Goal: Task Accomplishment & Management: Manage account settings

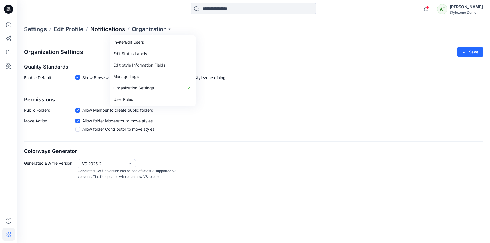
click at [106, 25] on p "Notifications" at bounding box center [107, 29] width 35 height 8
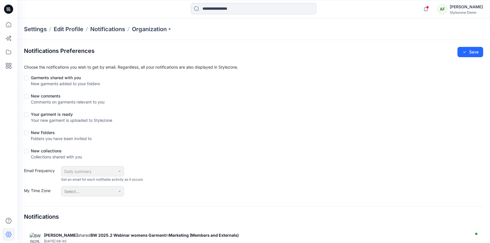
click at [39, 29] on p "Settings" at bounding box center [35, 29] width 23 height 8
click at [41, 29] on p "Settings" at bounding box center [35, 29] width 23 height 8
click at [33, 29] on p "Settings" at bounding box center [35, 29] width 23 height 8
click at [77, 31] on p "Edit Profile" at bounding box center [69, 29] width 30 height 8
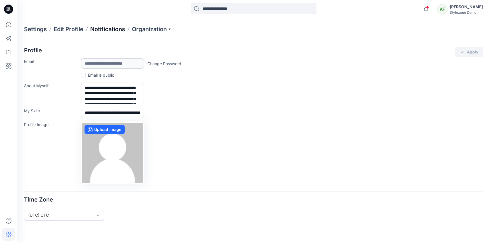
click at [113, 28] on p "Notifications" at bounding box center [107, 29] width 35 height 8
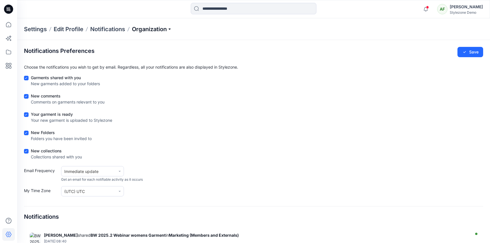
click at [146, 30] on p "Organization" at bounding box center [152, 29] width 40 height 8
click at [229, 52] on div "Notifications Preferences Save" at bounding box center [253, 52] width 459 height 10
click at [163, 27] on p "Organization" at bounding box center [152, 29] width 40 height 8
click at [230, 49] on div "Notifications Preferences Save" at bounding box center [253, 52] width 459 height 10
click at [9, 24] on icon at bounding box center [8, 24] width 13 height 13
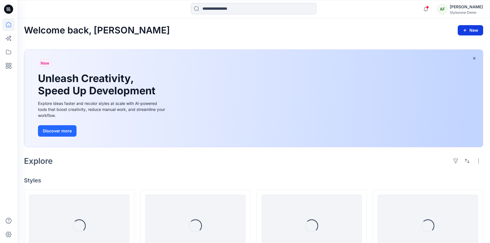
click at [472, 28] on button "New" at bounding box center [470, 30] width 25 height 10
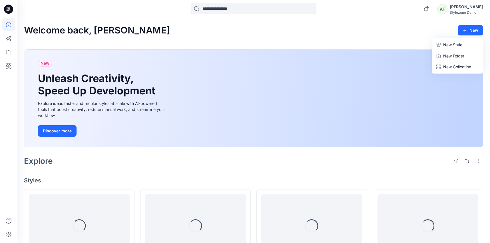
click at [456, 45] on p "New Style" at bounding box center [452, 44] width 19 height 7
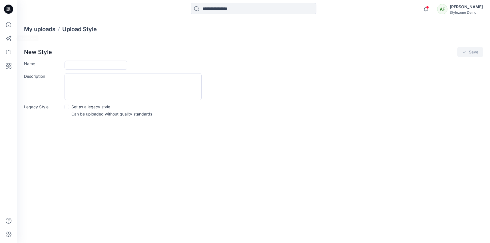
click at [1, 27] on div at bounding box center [8, 121] width 17 height 243
click at [12, 21] on icon at bounding box center [8, 24] width 13 height 13
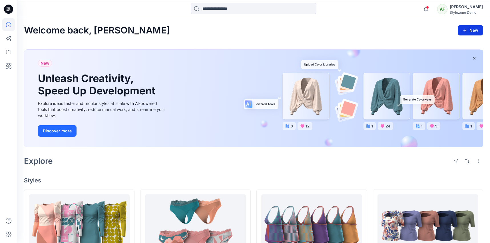
click at [464, 31] on icon "button" at bounding box center [464, 30] width 5 height 5
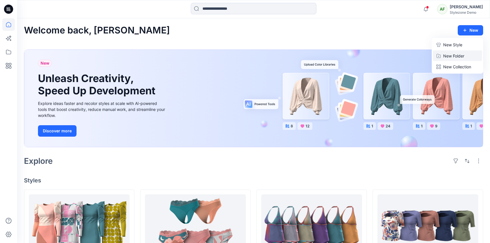
click at [451, 55] on p "New Folder" at bounding box center [453, 56] width 21 height 6
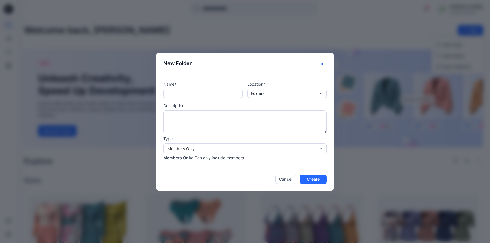
click at [321, 60] on button "Close" at bounding box center [321, 63] width 9 height 9
